Goal: Task Accomplishment & Management: Use online tool/utility

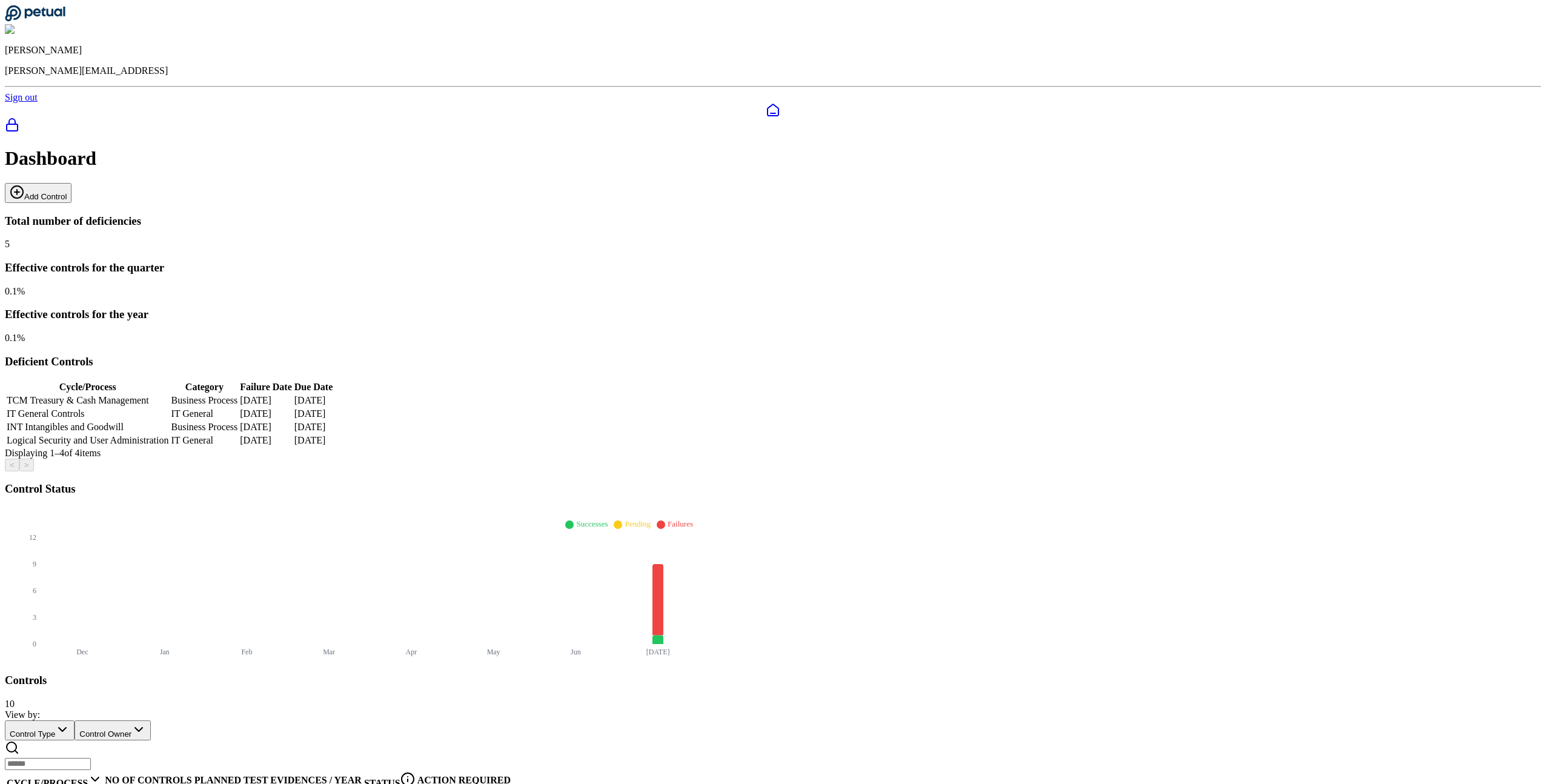
scroll to position [73, 0]
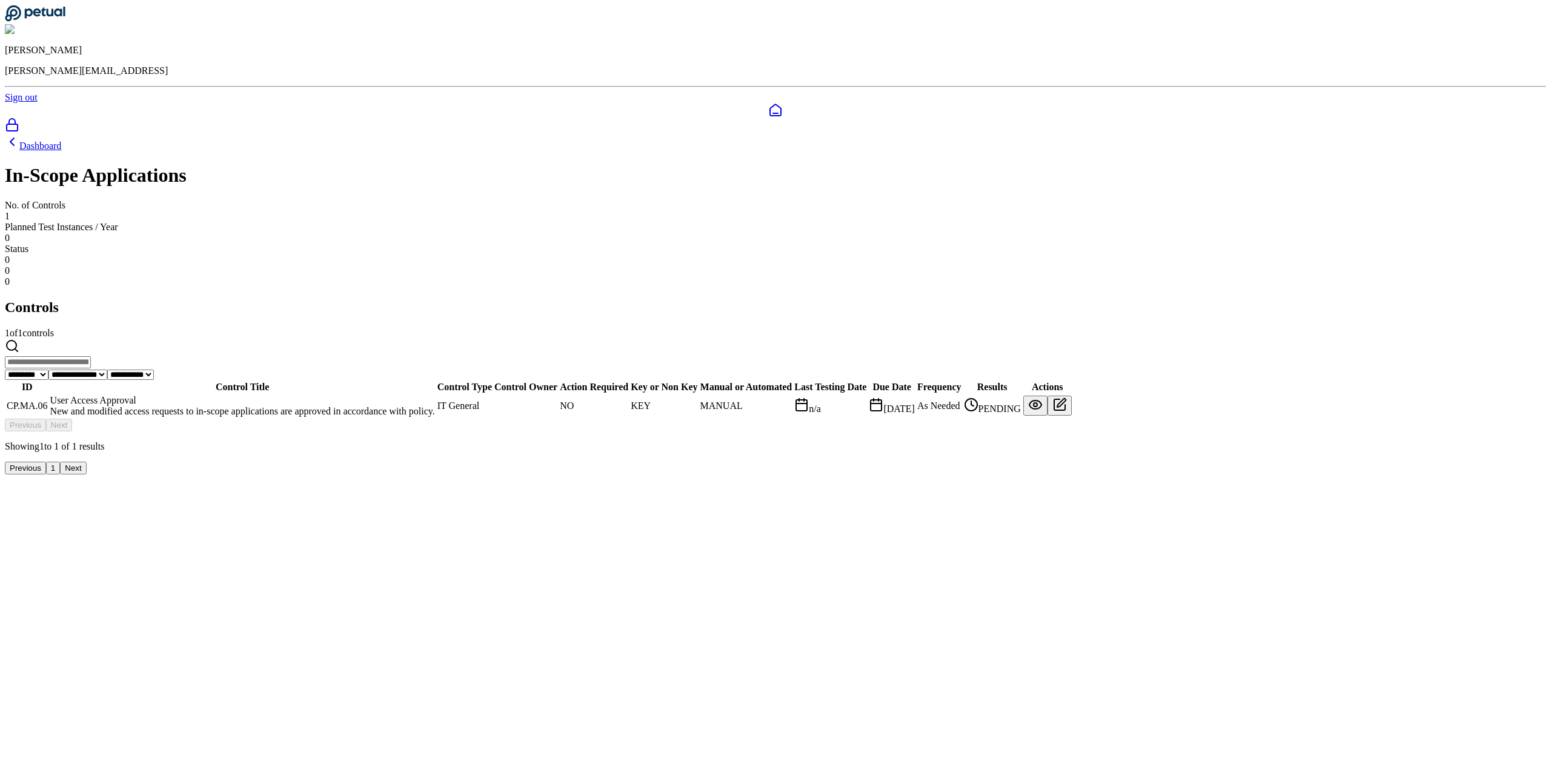
click at [435, 395] on div "User Access Approval" at bounding box center [243, 400] width 385 height 11
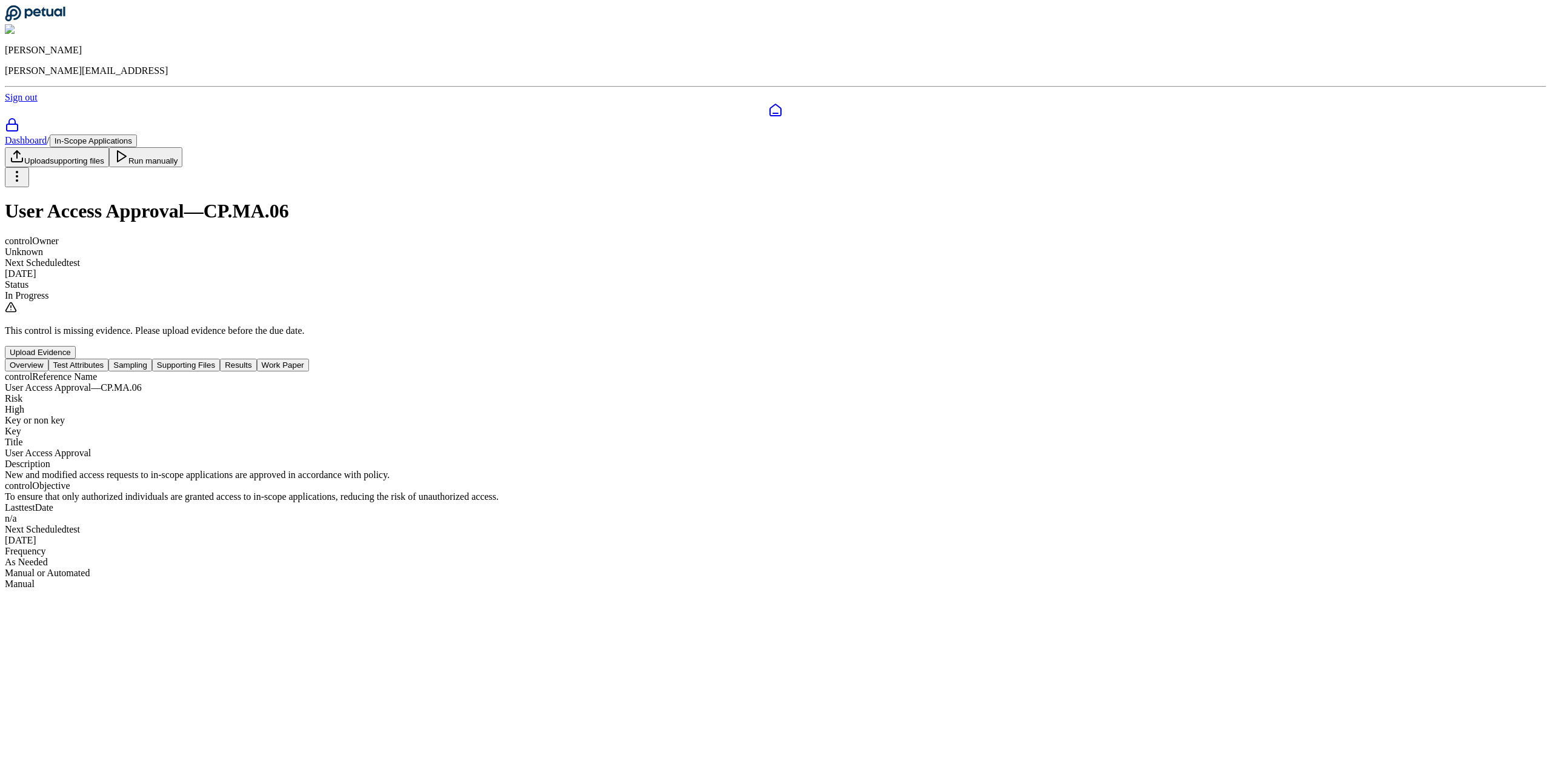
click at [109, 359] on button "Test Attributes" at bounding box center [78, 365] width 61 height 13
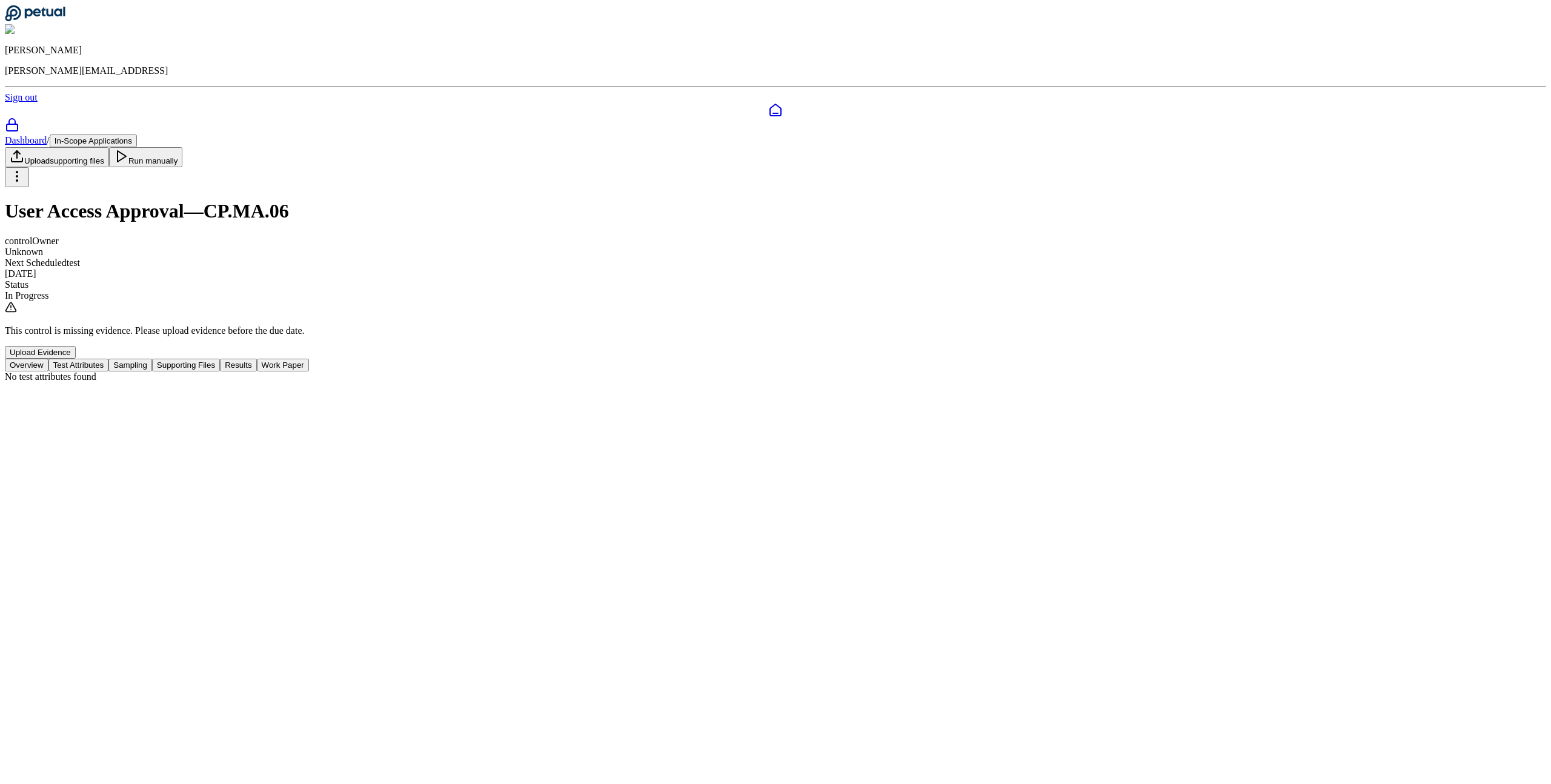
click at [152, 359] on button "Sampling" at bounding box center [130, 365] width 43 height 13
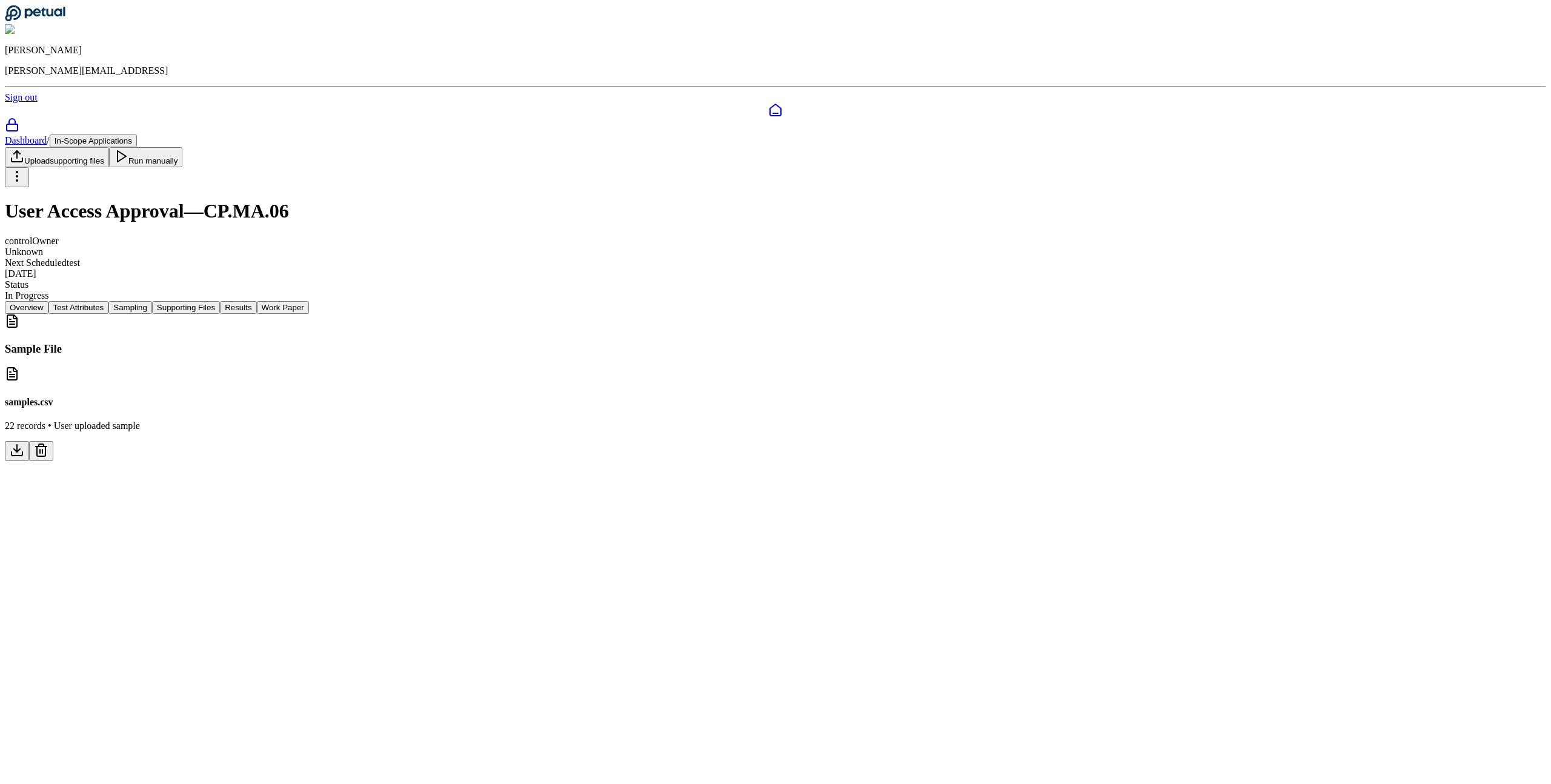
click at [24, 443] on icon at bounding box center [17, 450] width 15 height 15
click at [53, 441] on button at bounding box center [42, 451] width 24 height 20
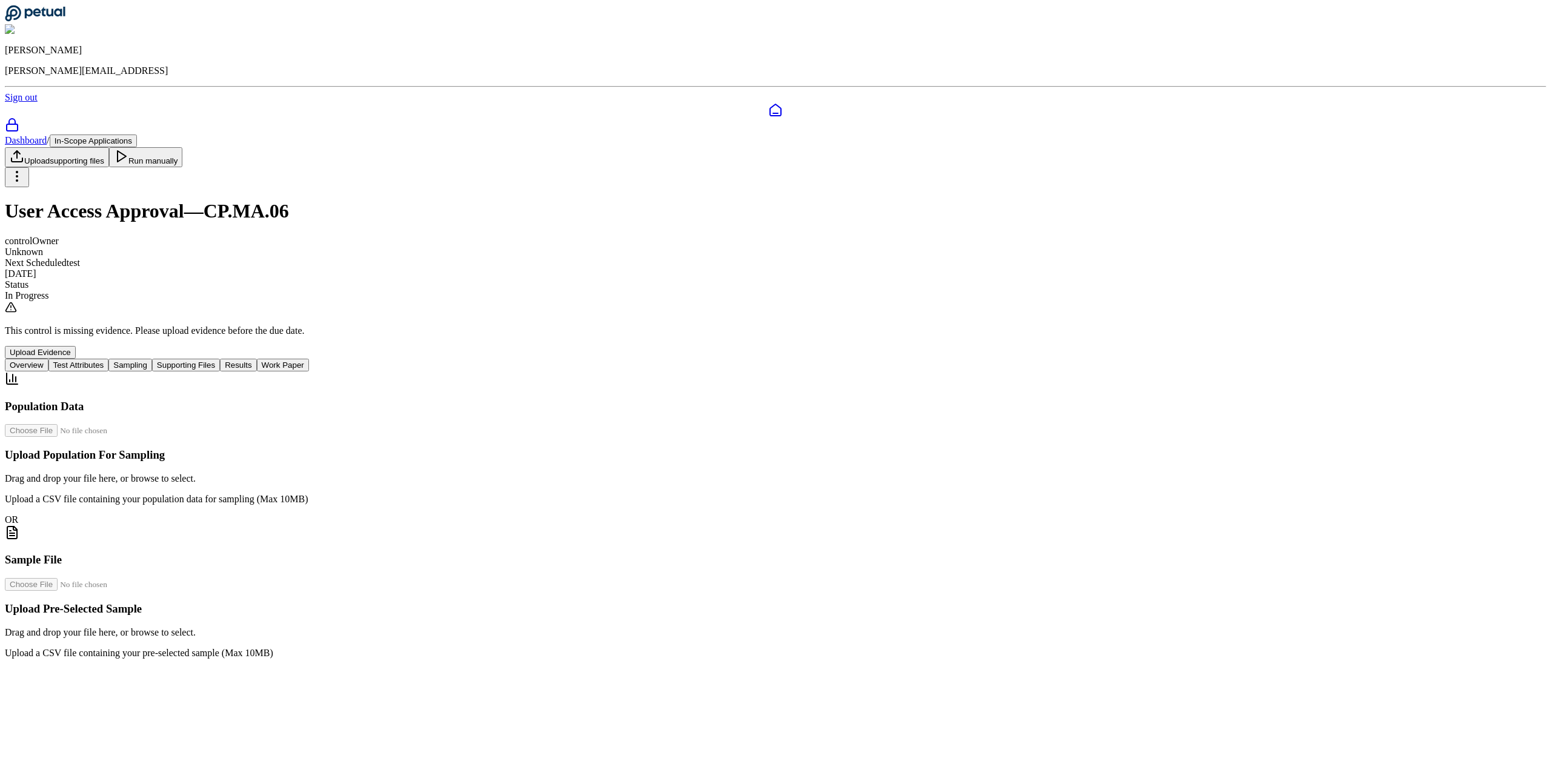
click at [711, 221] on div "Dashboard / In-Scope Applications Upload supporting files Run manually User Acc…" at bounding box center [776, 246] width 1541 height 224
click at [220, 359] on button "Supporting Files" at bounding box center [186, 365] width 68 height 13
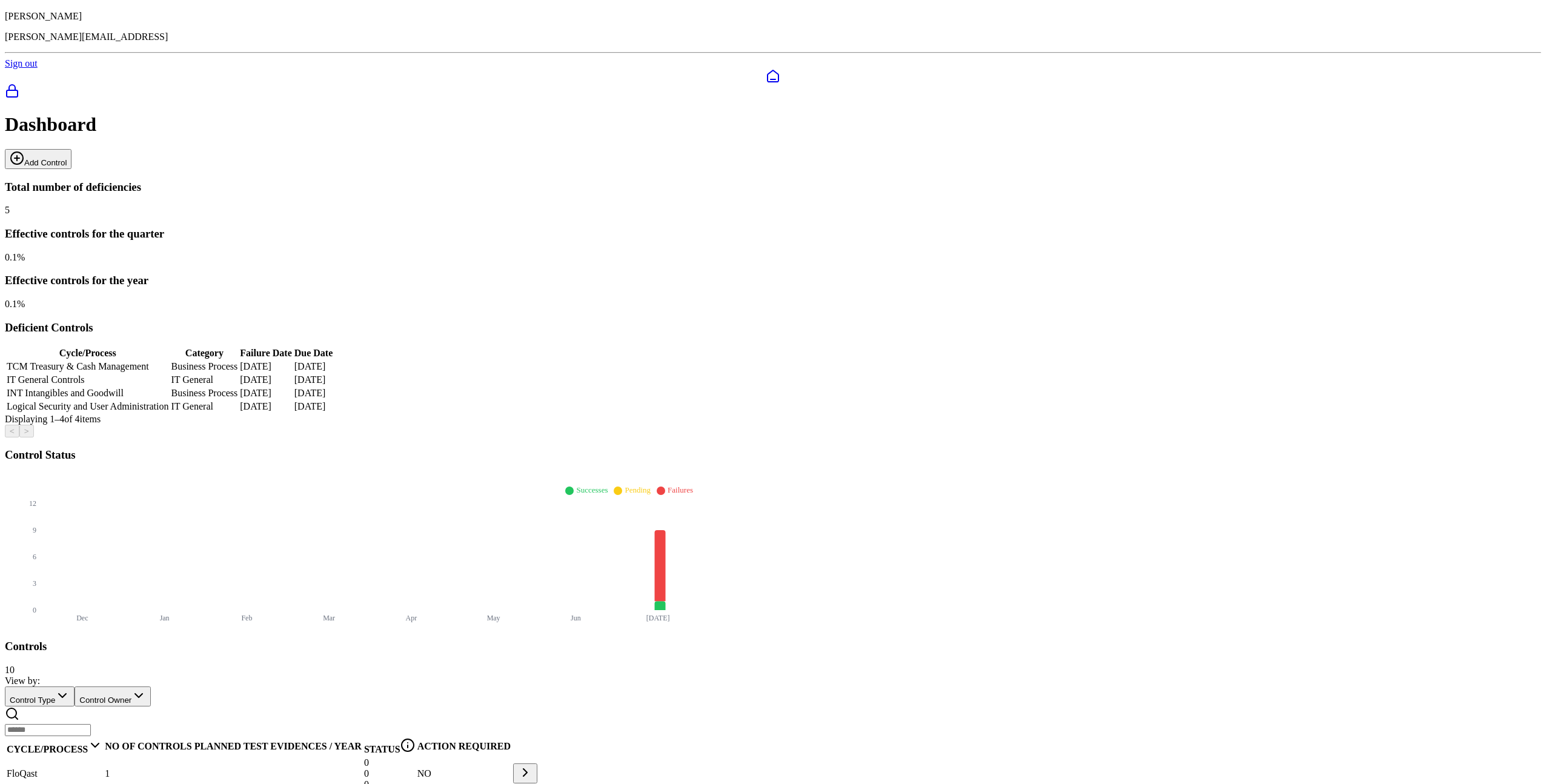
scroll to position [73, 0]
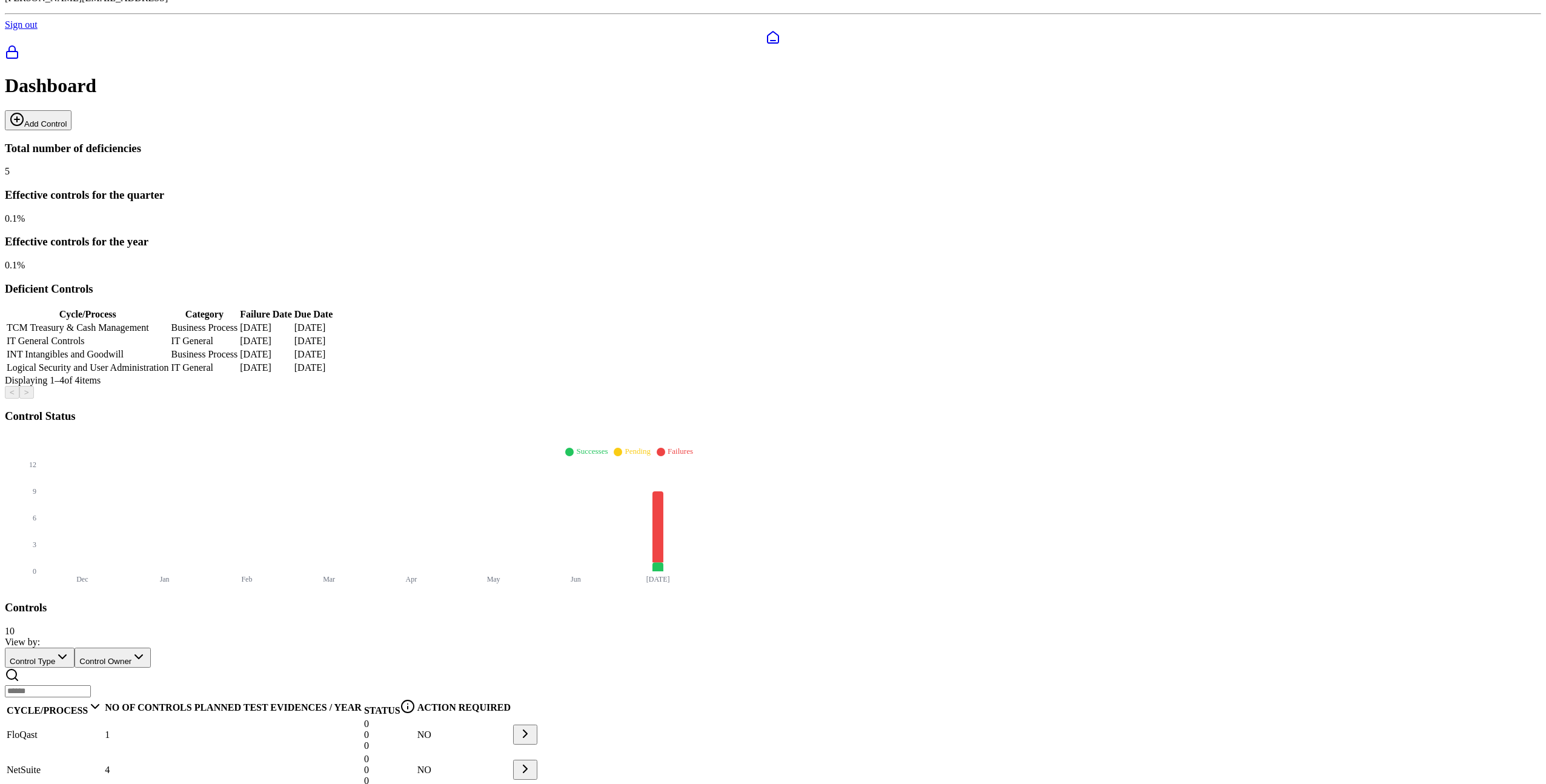
click at [103, 764] on div "NetSuite" at bounding box center [54, 770] width 96 height 11
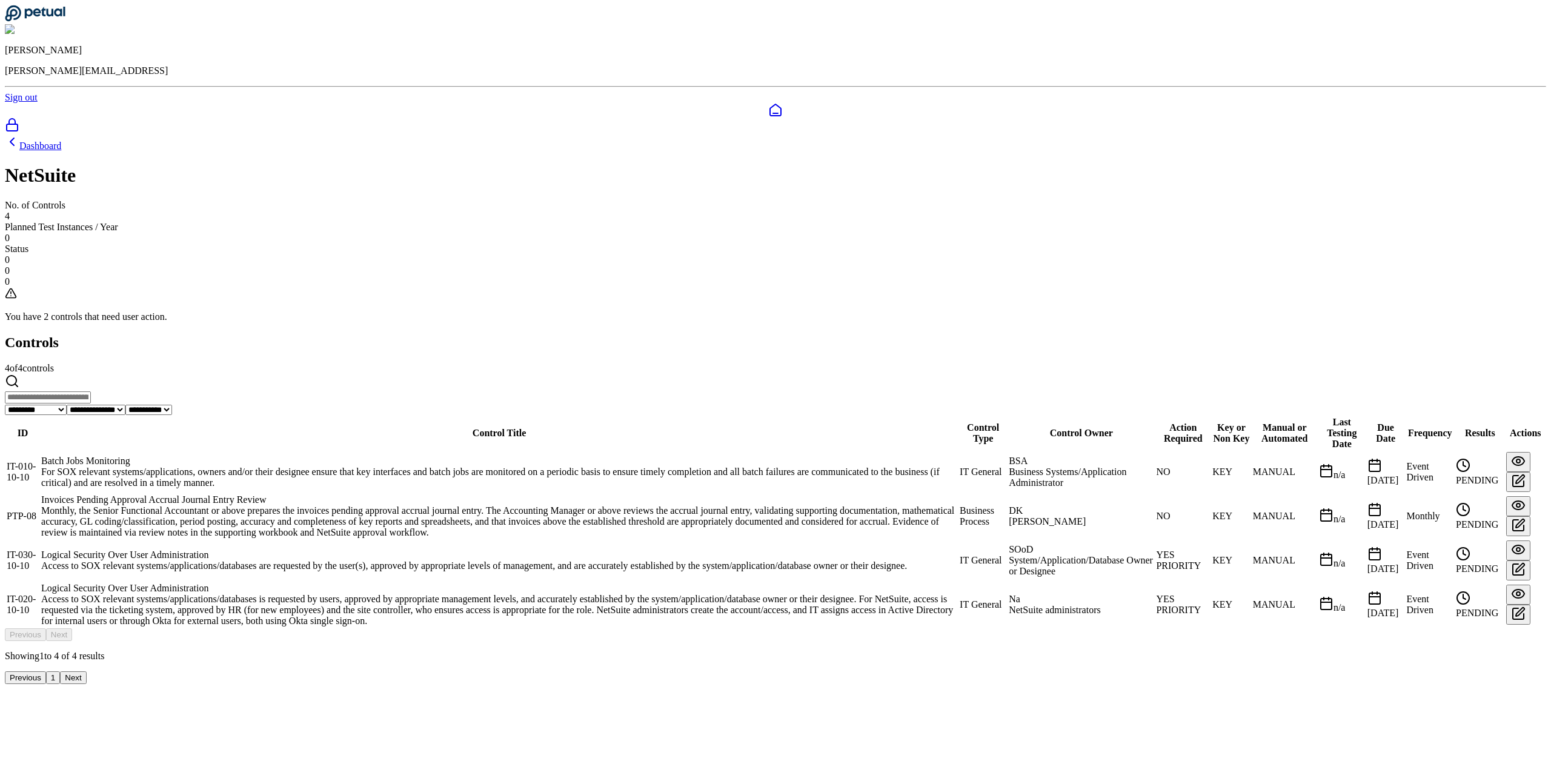
click at [554, 583] on div "Logical Security Over User Administration" at bounding box center [499, 588] width 916 height 11
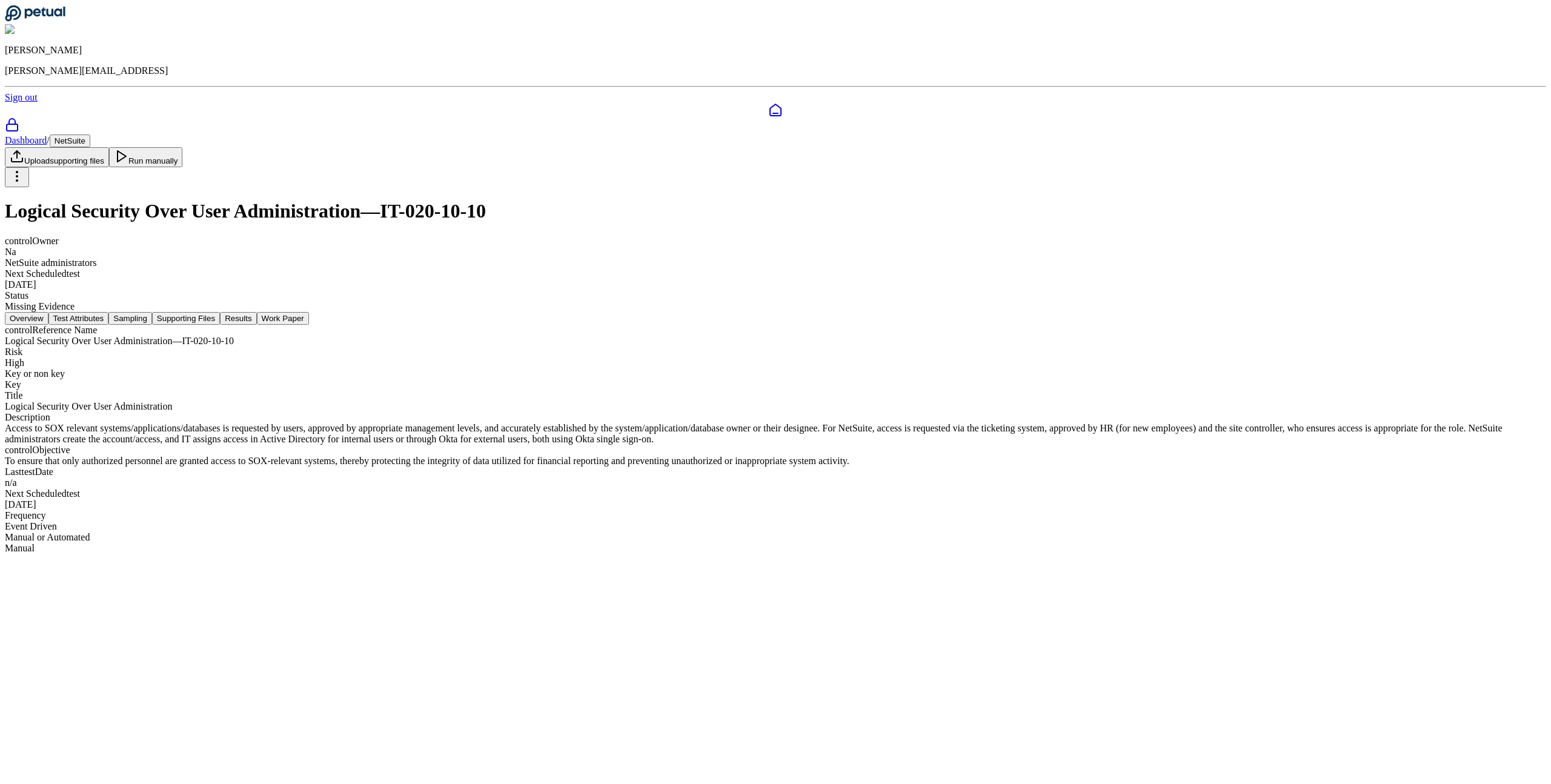
click at [109, 312] on button "Test Attributes" at bounding box center [78, 318] width 61 height 13
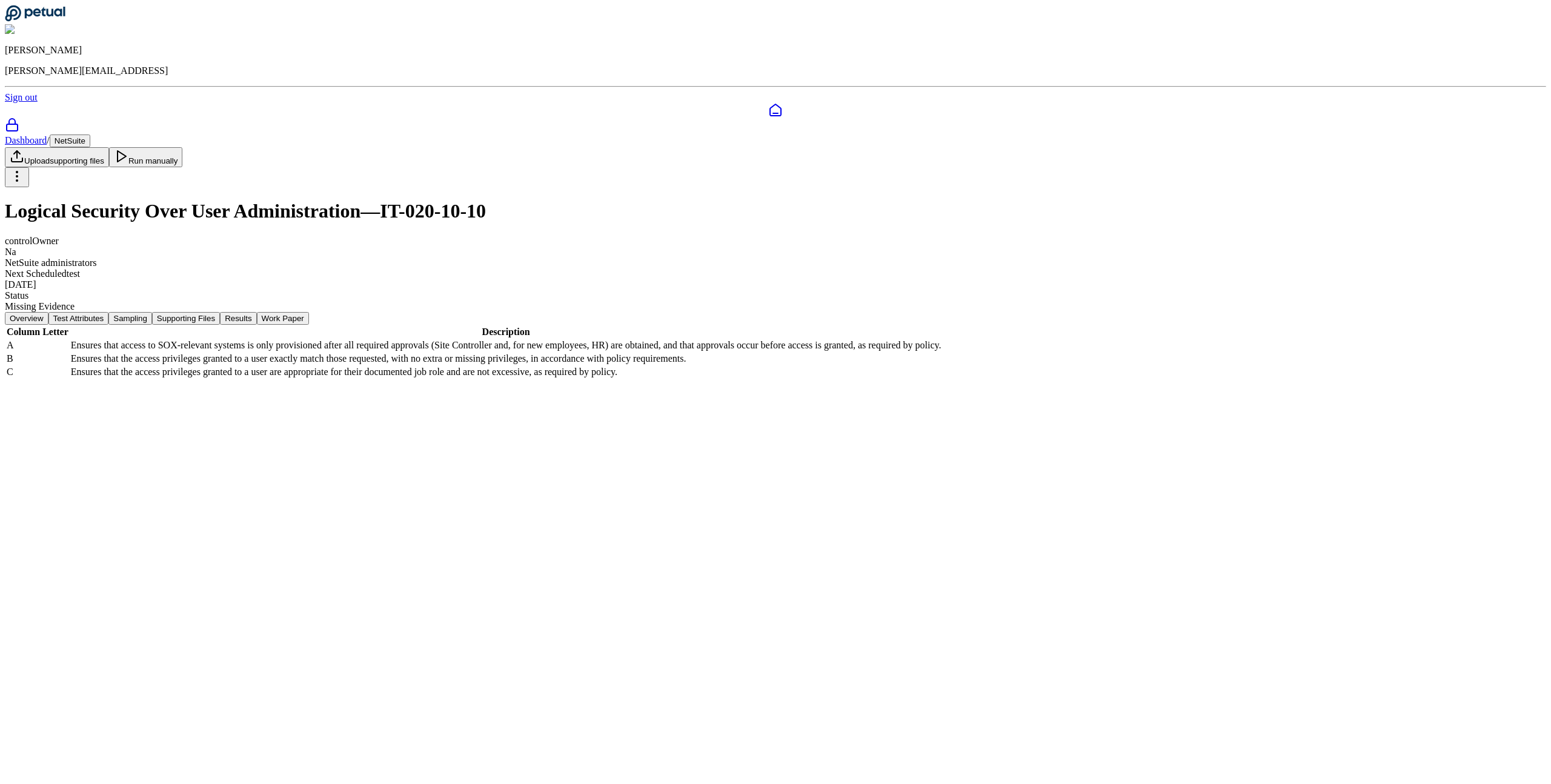
click at [152, 312] on button "Sampling" at bounding box center [130, 318] width 43 height 13
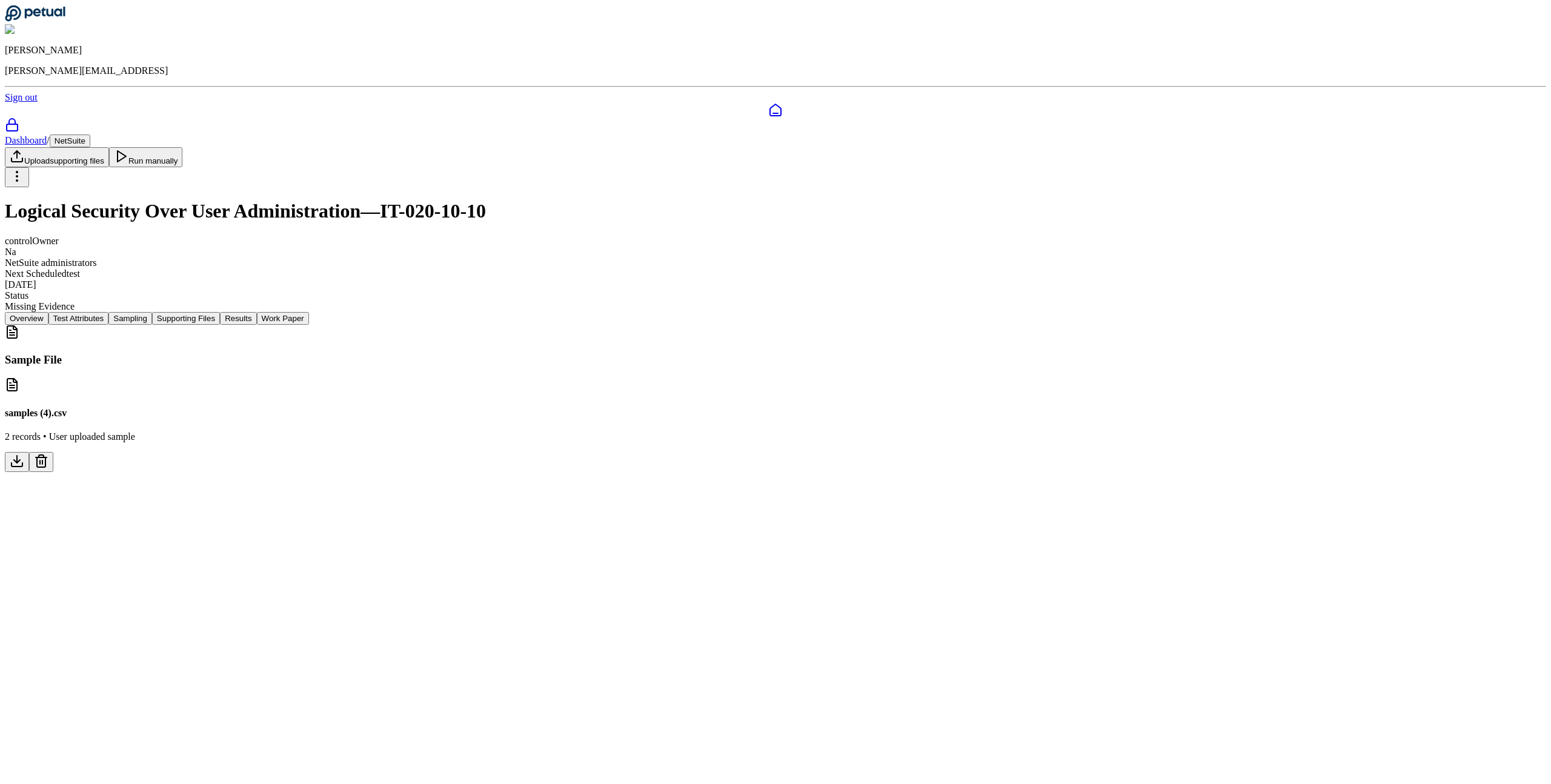
click at [48, 454] on icon at bounding box center [42, 461] width 15 height 15
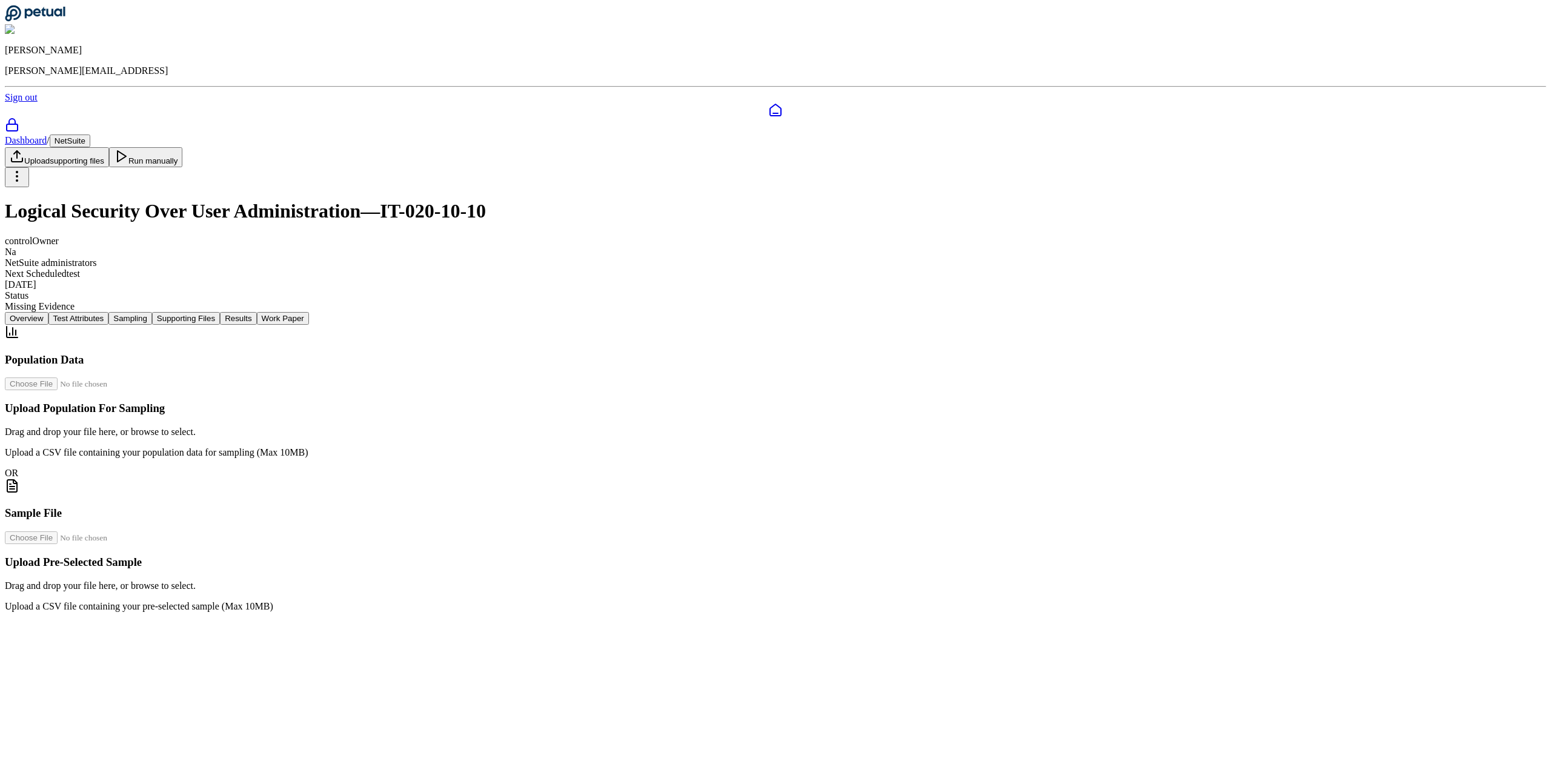
click at [573, 312] on nav "Overview Test Attributes Sampling Supporting Files Results Work Paper" at bounding box center [776, 318] width 1541 height 13
click at [1035, 312] on nav "Overview Test Attributes Sampling Supporting Files Results Work Paper" at bounding box center [776, 318] width 1541 height 13
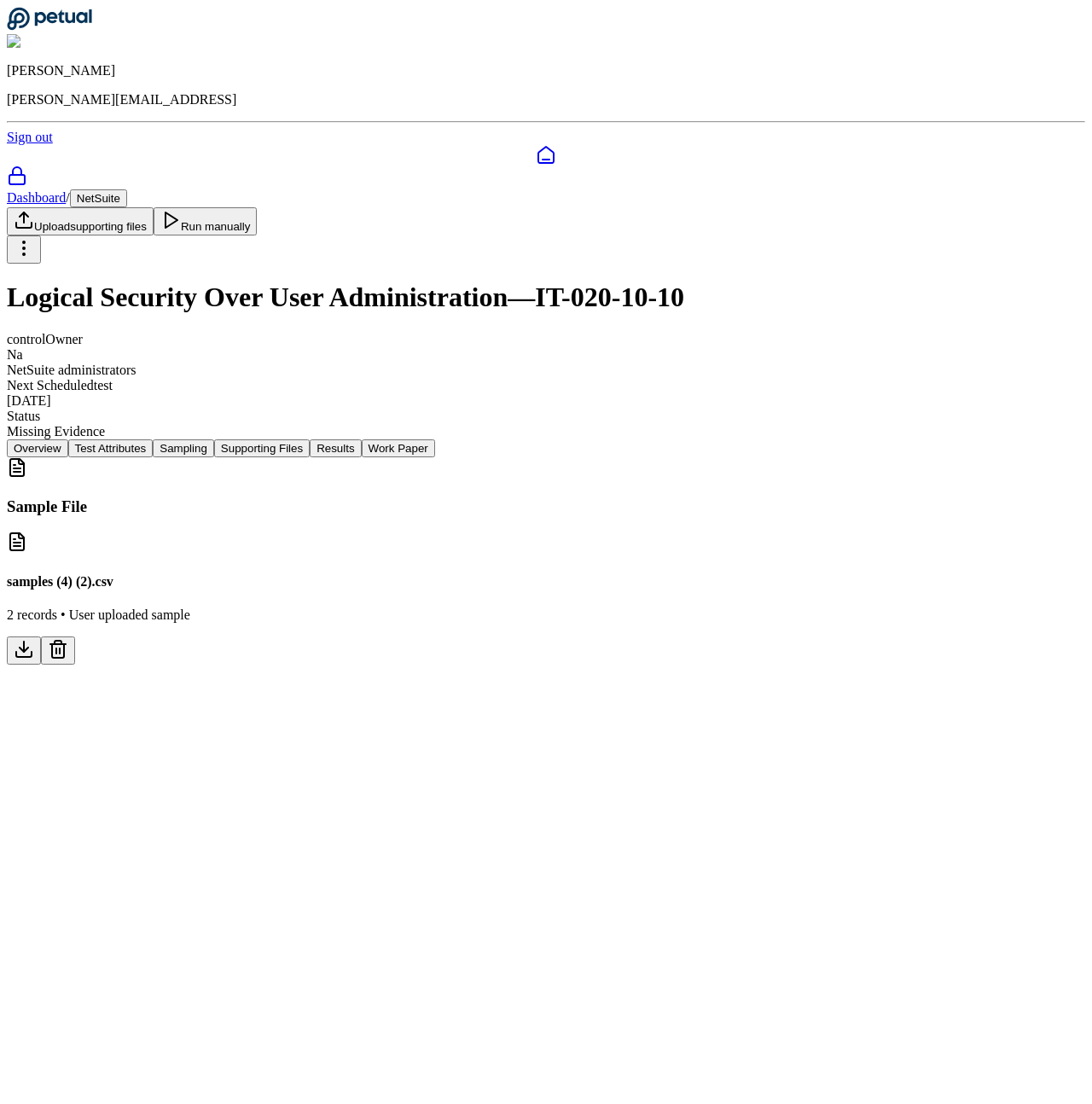
click at [68, 639] on icon at bounding box center [59, 650] width 21 height 21
click at [888, 664] on main "Dashboard / NetSuite Upload supporting files Run manually Logical Security Over…" at bounding box center [546, 427] width 1078 height 475
click at [64, 645] on icon at bounding box center [58, 651] width 12 height 14
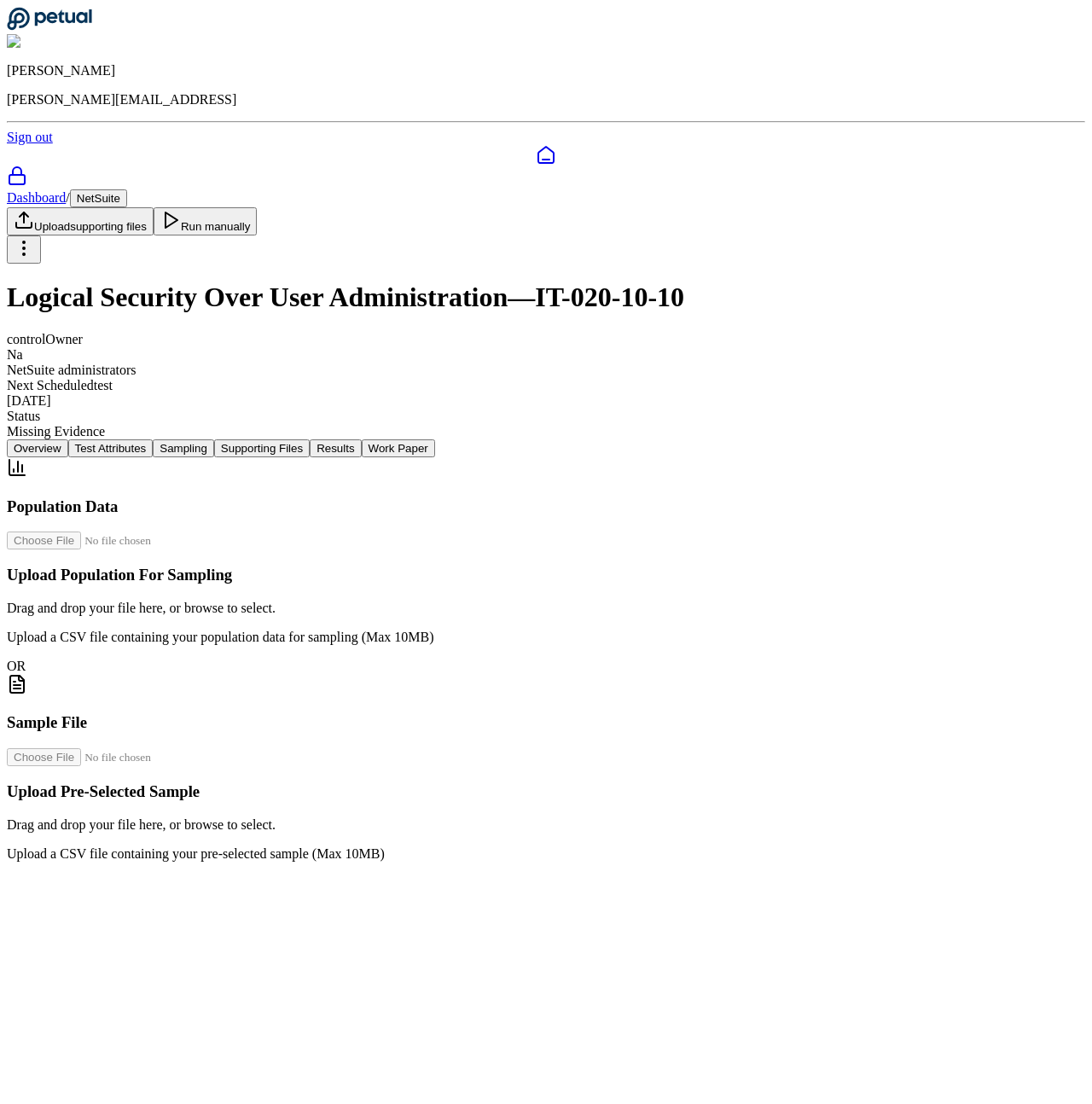
click at [833, 457] on div "Population Data Upload Population For Sampling Drag and drop your file here, or…" at bounding box center [546, 659] width 1078 height 404
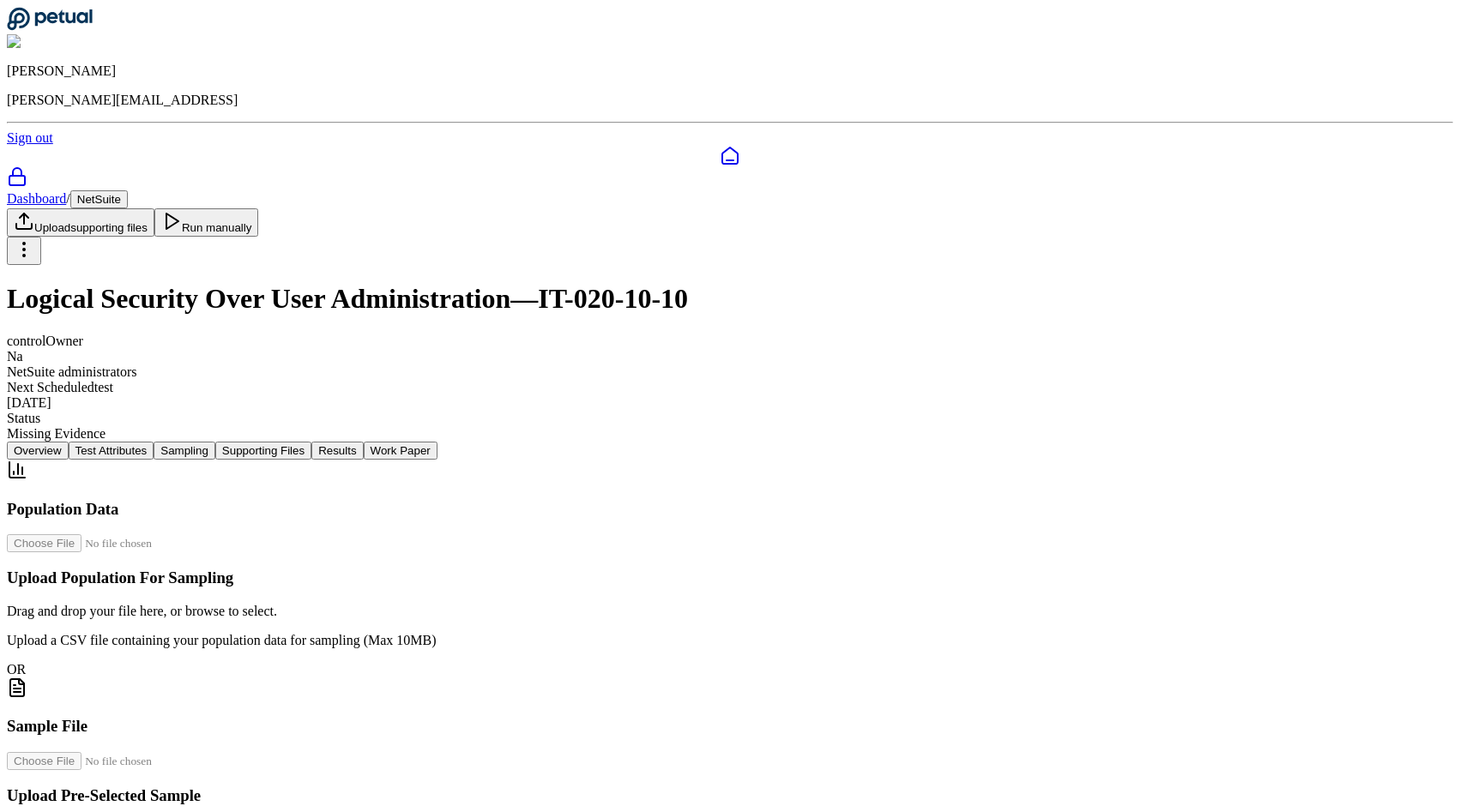
scroll to position [212, 0]
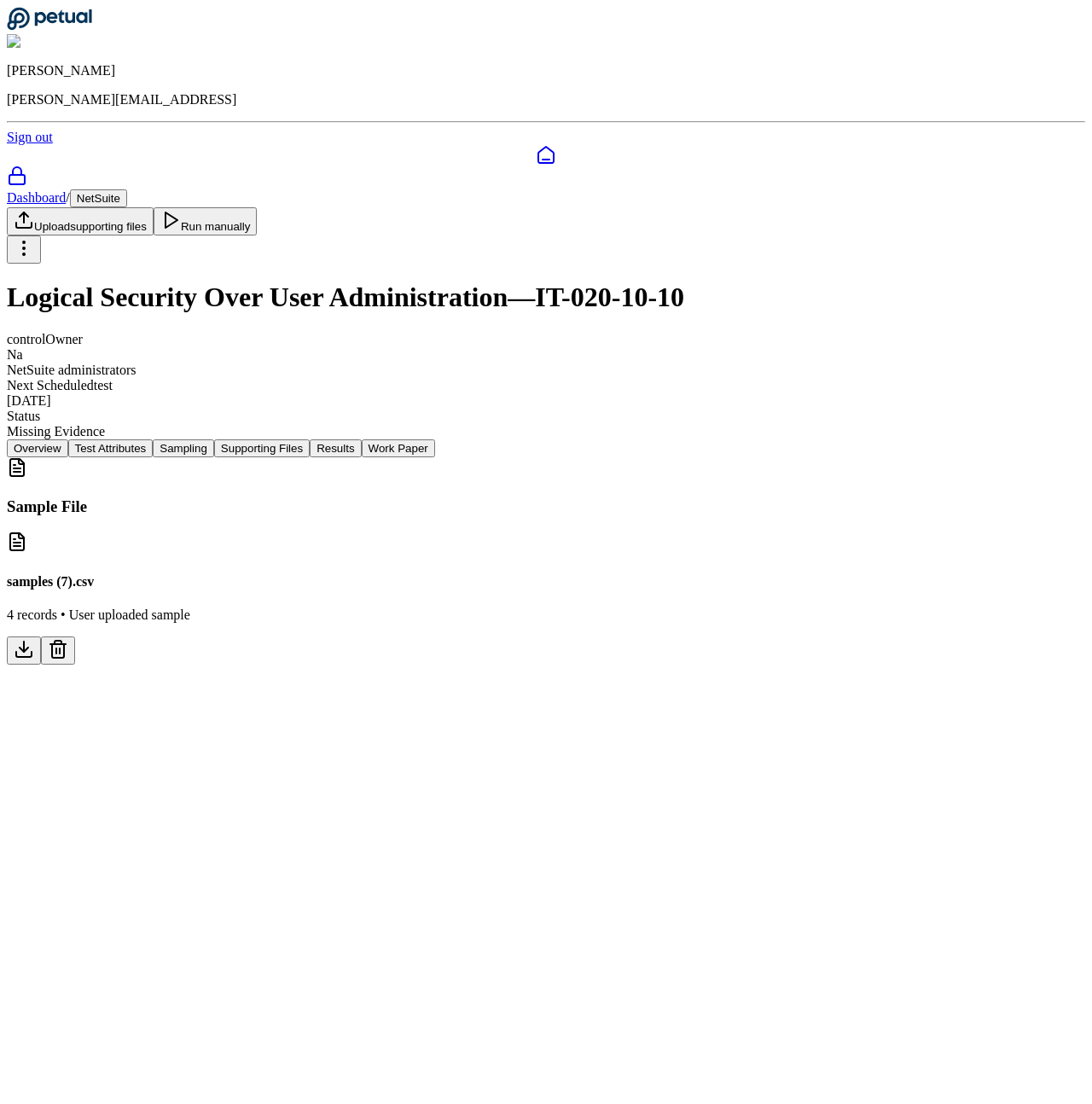
click at [75, 637] on button at bounding box center [59, 651] width 34 height 28
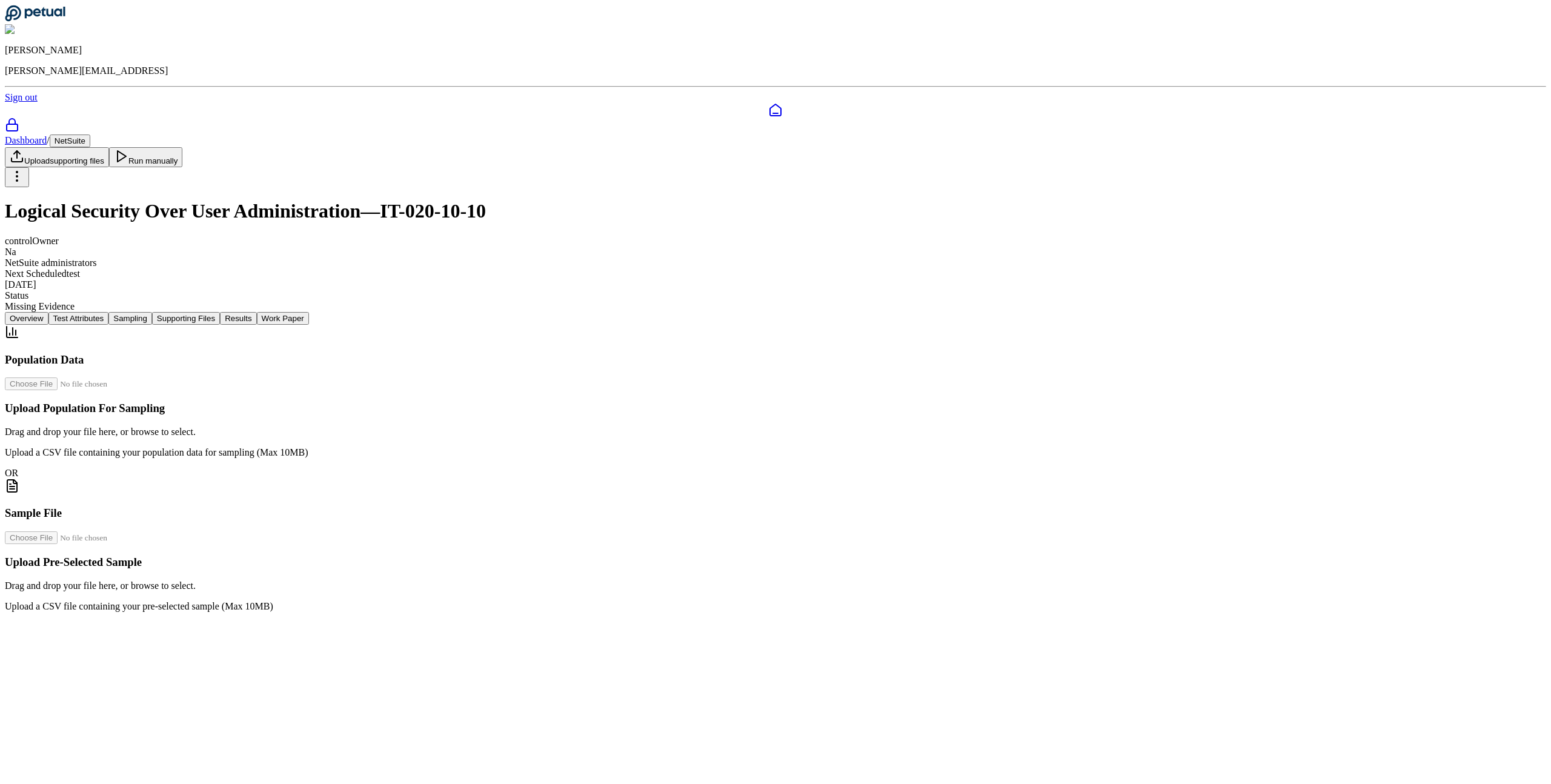
click at [1031, 312] on nav "Overview Test Attributes Sampling Supporting Files Results Work Paper" at bounding box center [776, 318] width 1541 height 13
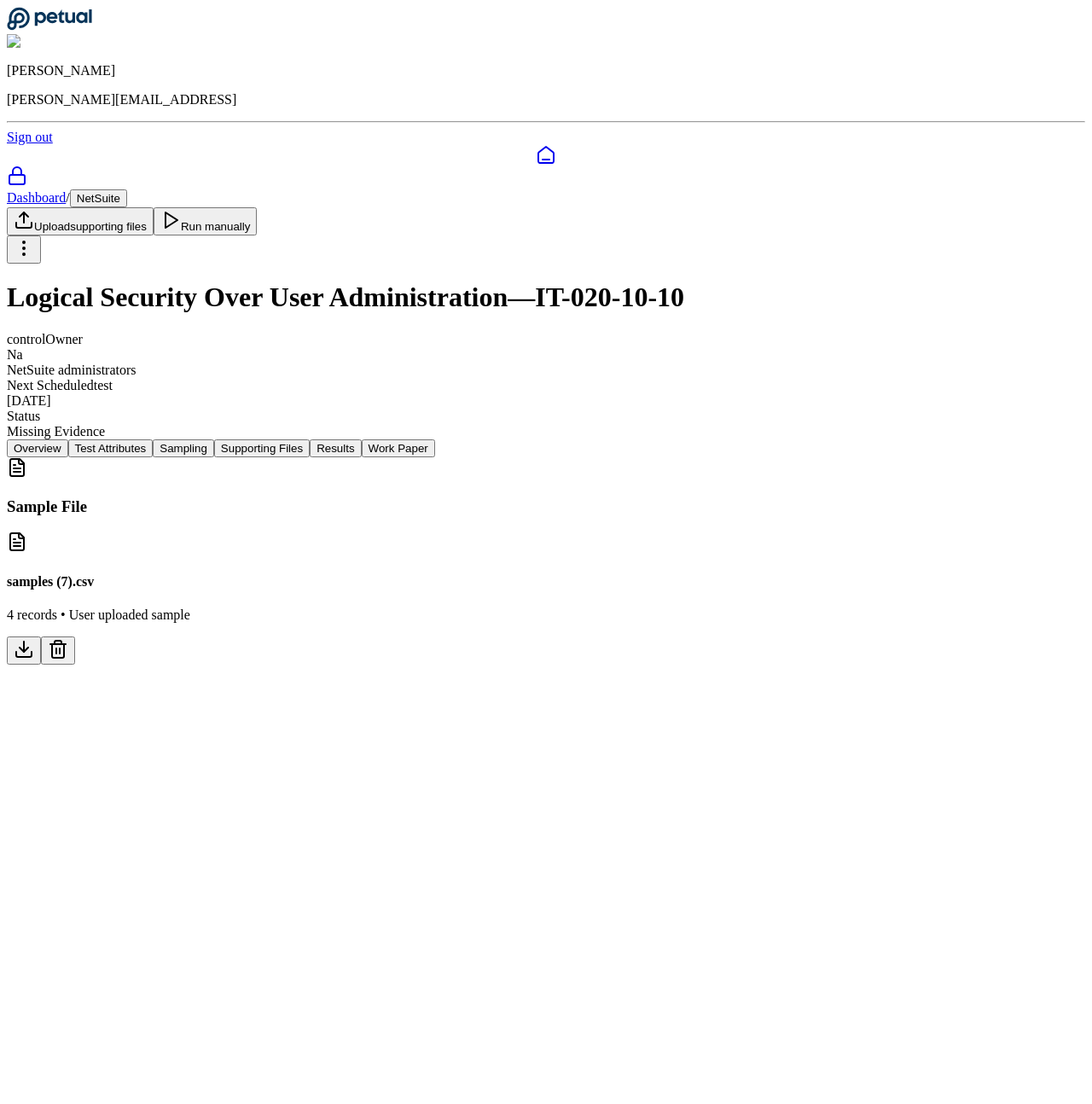
click at [68, 639] on icon at bounding box center [59, 650] width 21 height 21
click at [59, 649] on line at bounding box center [59, 651] width 0 height 5
